Goal: Information Seeking & Learning: Learn about a topic

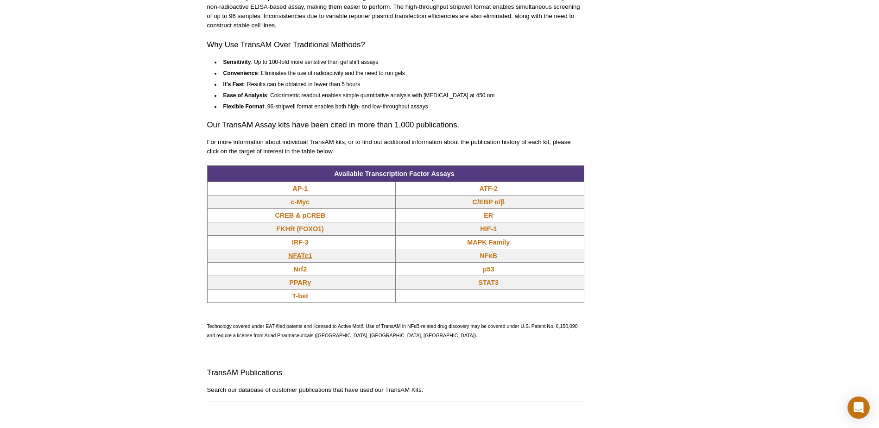
scroll to position [681, 0]
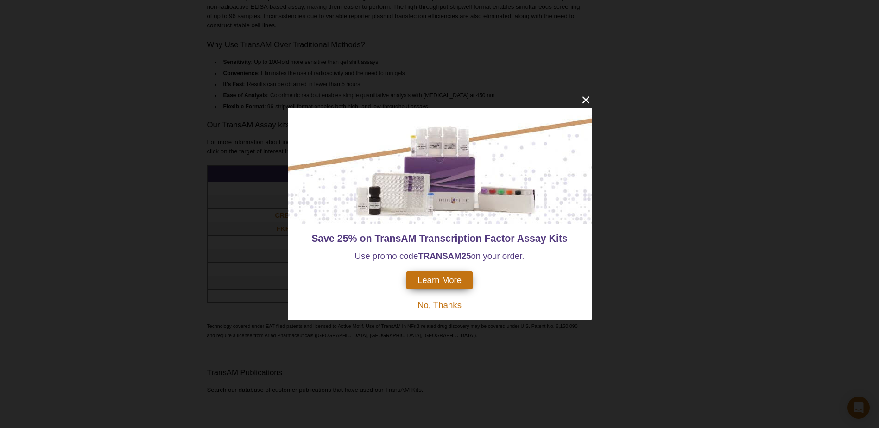
click at [297, 202] on div at bounding box center [440, 166] width 304 height 116
click at [449, 303] on span "No, Thanks" at bounding box center [440, 305] width 44 height 10
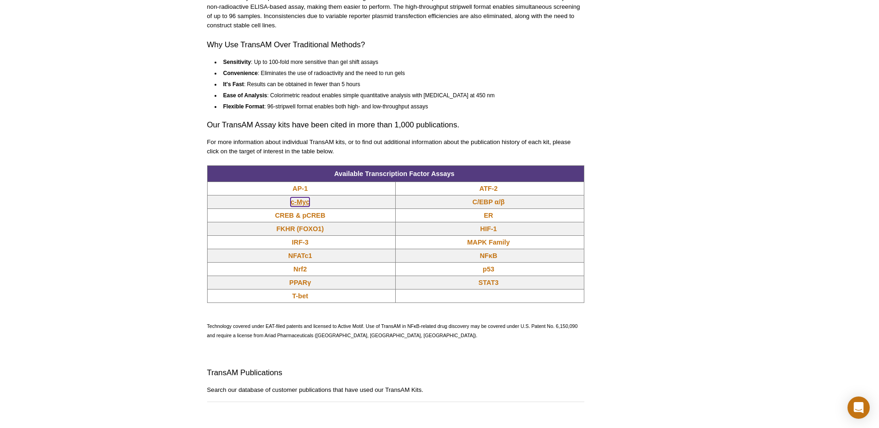
click at [298, 202] on link "c-Myc" at bounding box center [300, 201] width 19 height 9
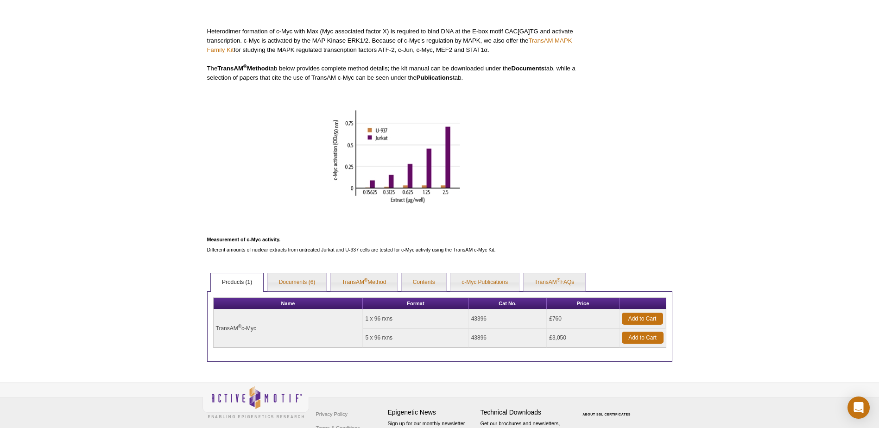
scroll to position [314, 0]
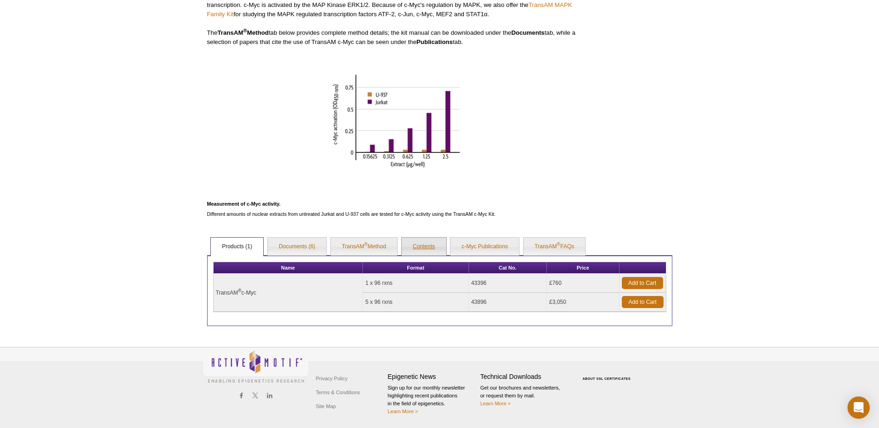
click at [425, 243] on link "Contents" at bounding box center [424, 247] width 44 height 19
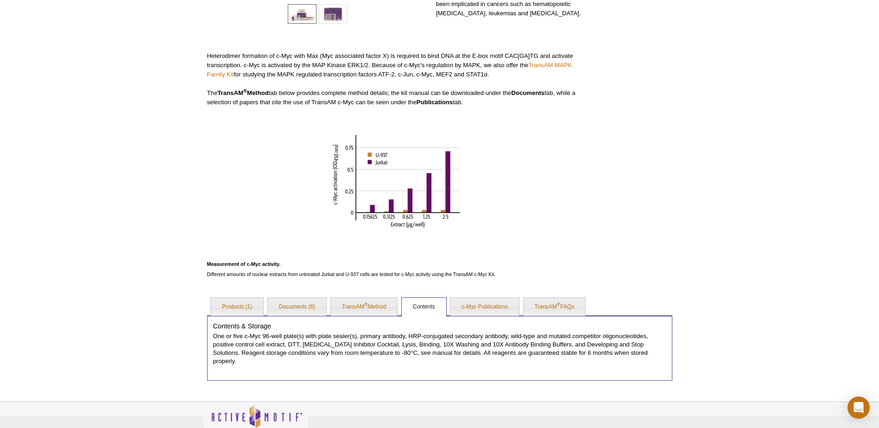
scroll to position [286, 0]
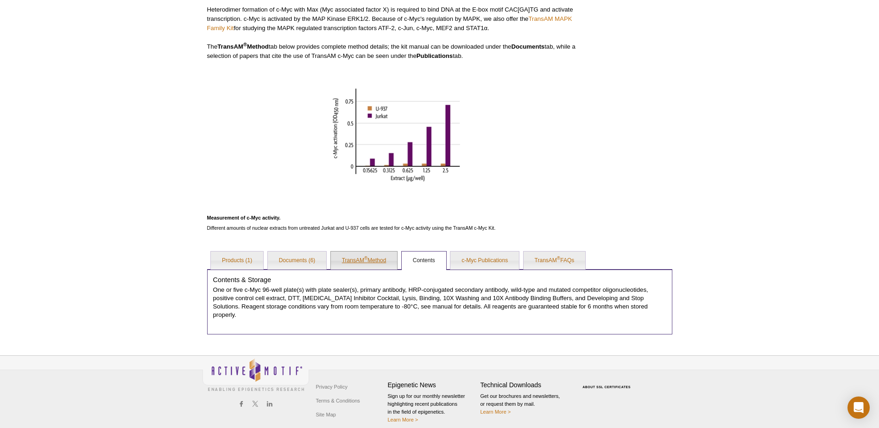
click at [367, 258] on sup "®" at bounding box center [365, 258] width 3 height 5
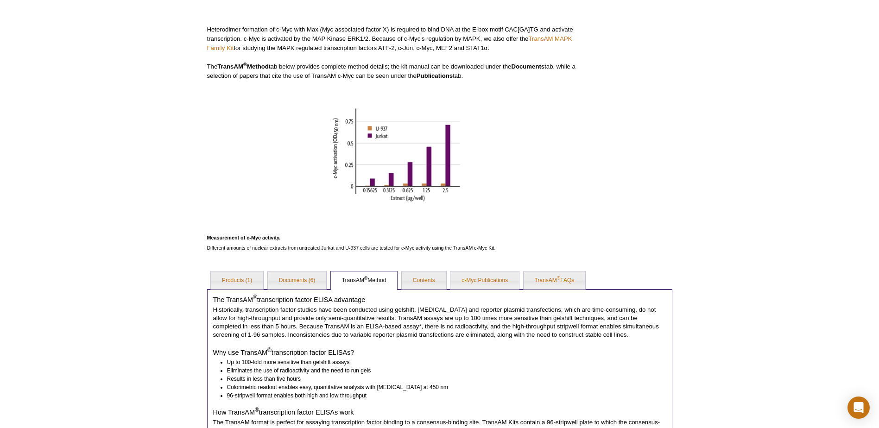
scroll to position [240, 0]
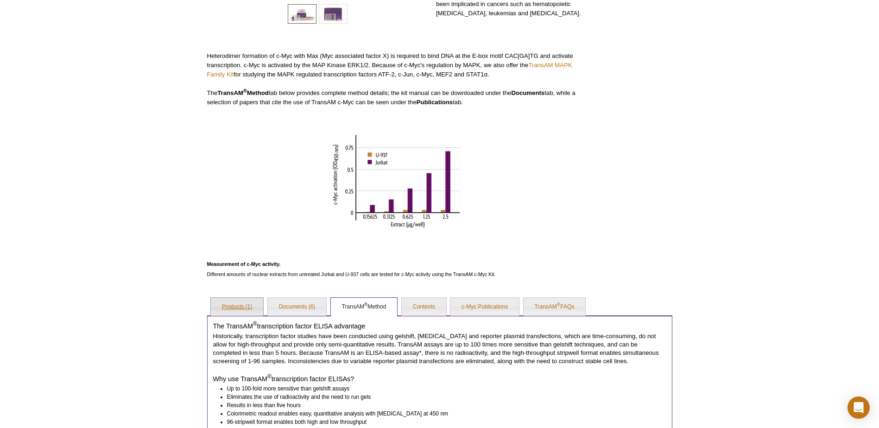
click at [229, 305] on link "Products (1)" at bounding box center [237, 307] width 52 height 19
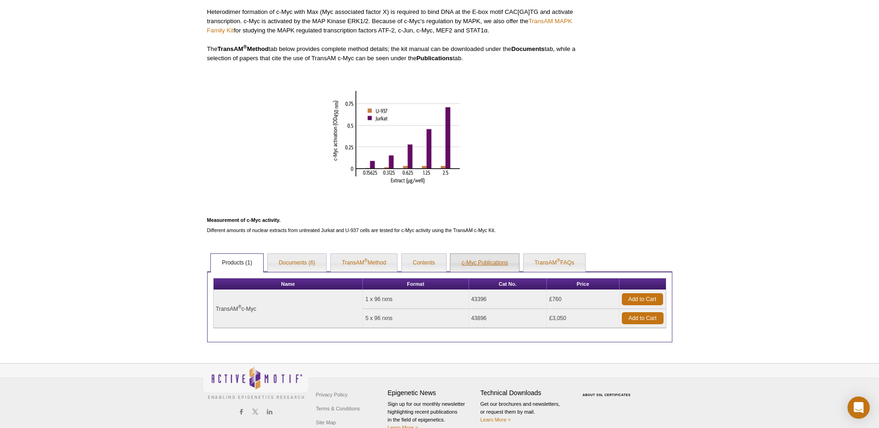
scroll to position [300, 0]
